Goal: Task Accomplishment & Management: Manage account settings

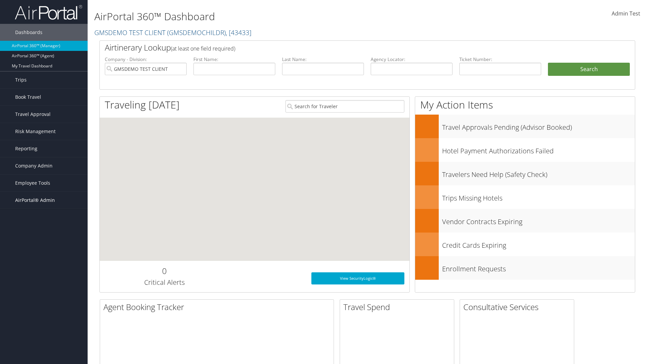
click at [44, 200] on span "AirPortal® Admin" at bounding box center [35, 200] width 40 height 17
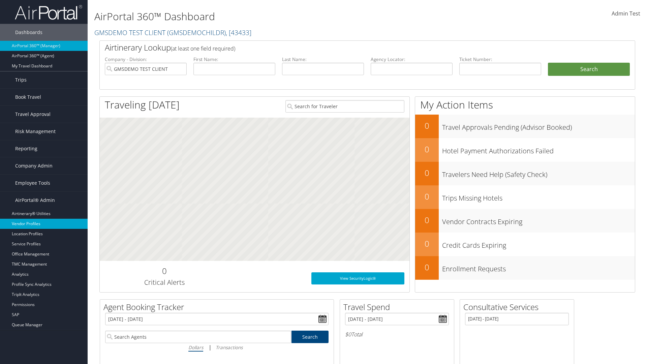
click at [44, 224] on link "Vendor Profiles" at bounding box center [44, 224] width 88 height 10
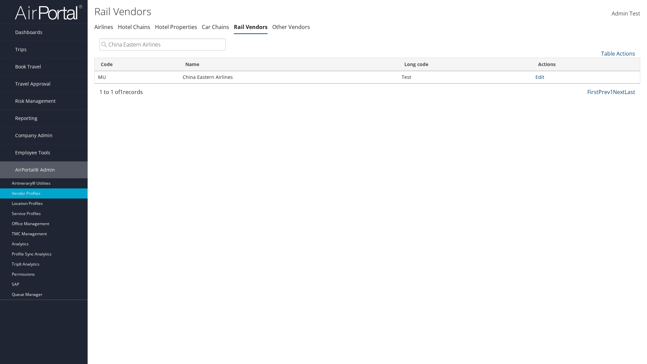
type input "China Eastern Airlines"
click at [540, 77] on link "Edit" at bounding box center [540, 77] width 9 height 6
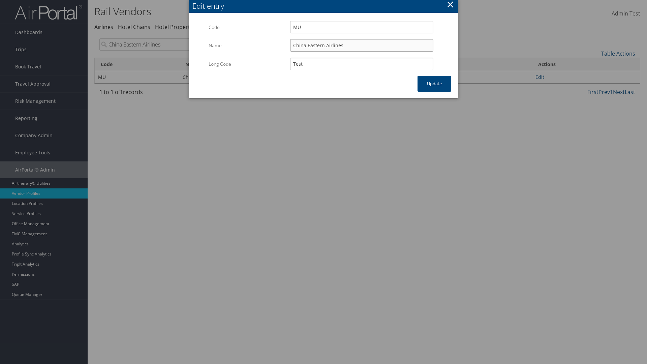
click at [362, 45] on input "China Eastern Airlines" at bounding box center [361, 45] width 143 height 12
type input "China Eastern Airlines"
click at [362, 64] on input "Test" at bounding box center [361, 64] width 143 height 12
type input "Test"
click at [435, 84] on button "Update" at bounding box center [435, 84] width 34 height 16
